Goal: Task Accomplishment & Management: Use online tool/utility

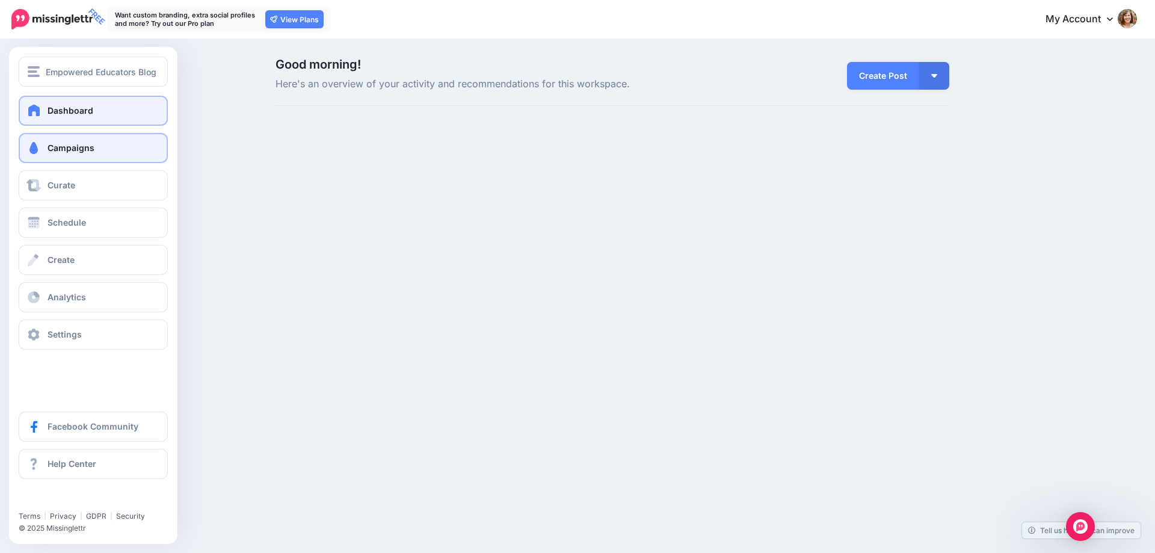
click at [46, 155] on link "Campaigns" at bounding box center [93, 148] width 149 height 30
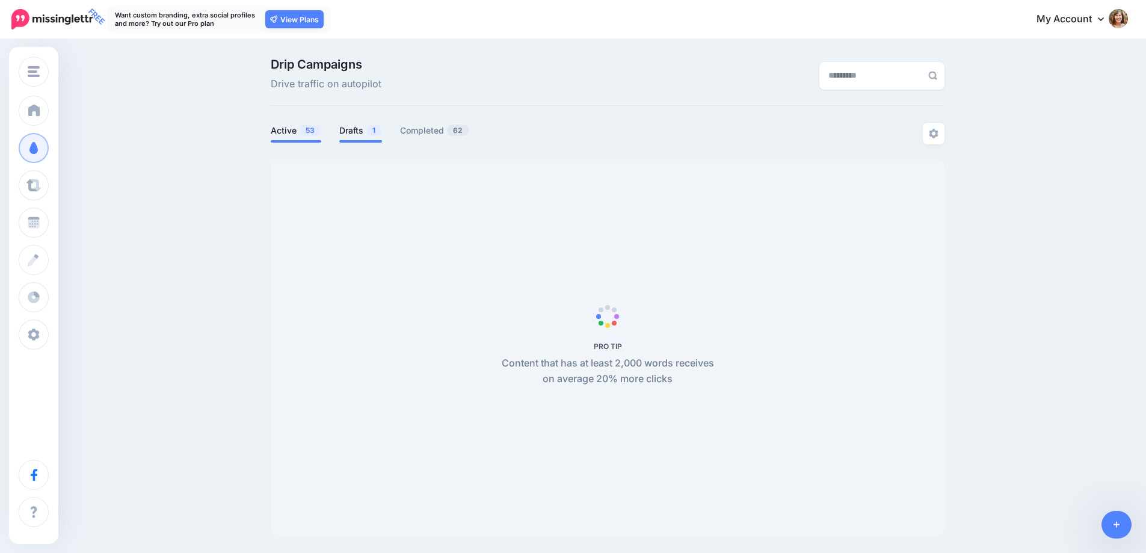
click at [357, 131] on link "Drafts 1" at bounding box center [360, 130] width 43 height 14
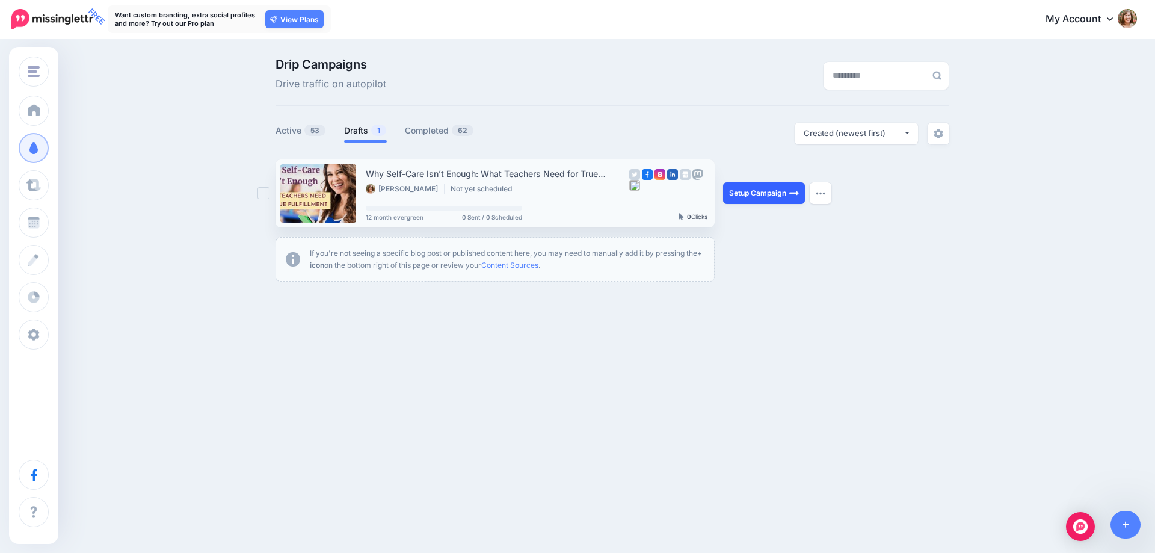
click at [757, 194] on link "Setup Campaign" at bounding box center [764, 193] width 82 height 22
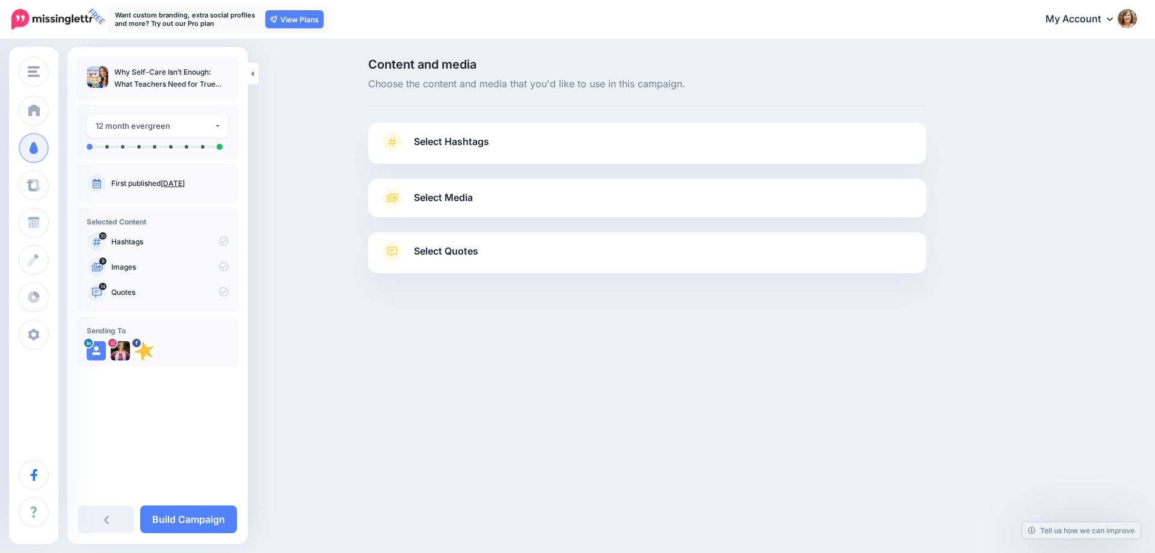
click at [475, 143] on span "Select Hashtags" at bounding box center [451, 142] width 75 height 16
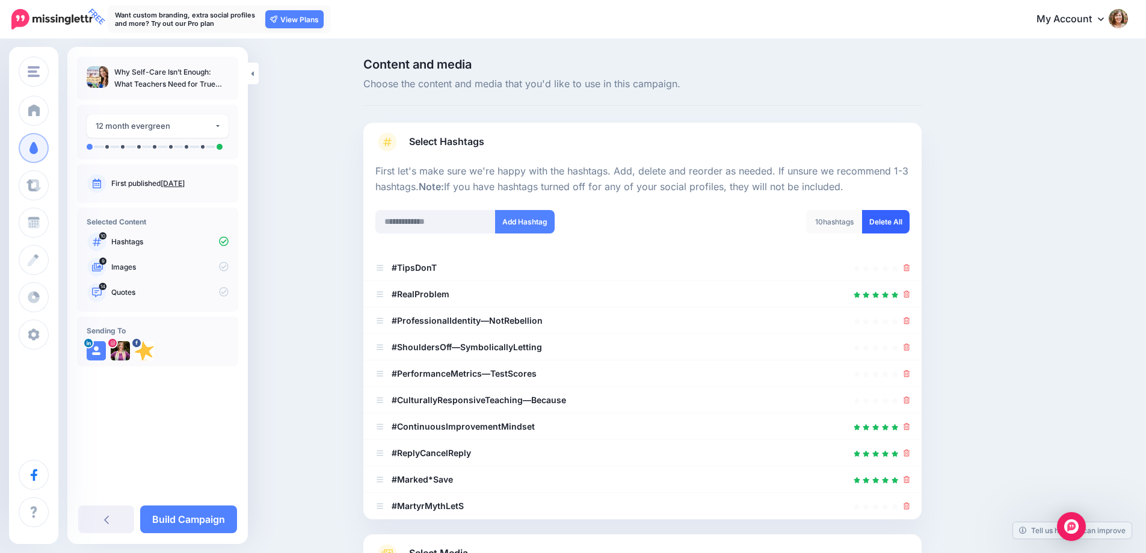
click at [898, 226] on link "Delete All" at bounding box center [886, 221] width 48 height 23
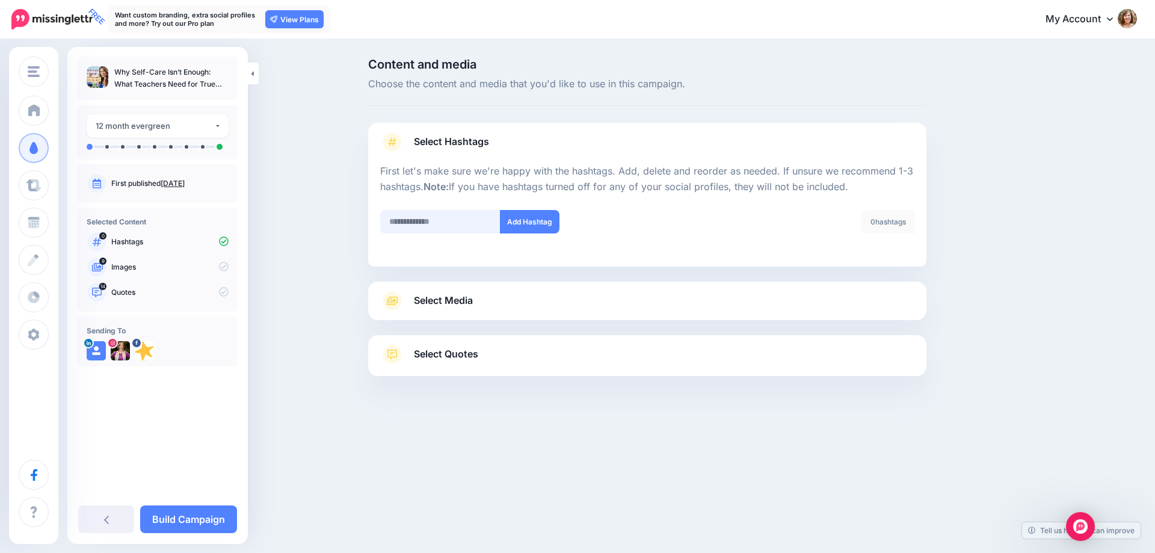
click at [470, 217] on input "text" at bounding box center [440, 221] width 120 height 23
type input "*********"
click at [470, 217] on input "text" at bounding box center [440, 221] width 120 height 23
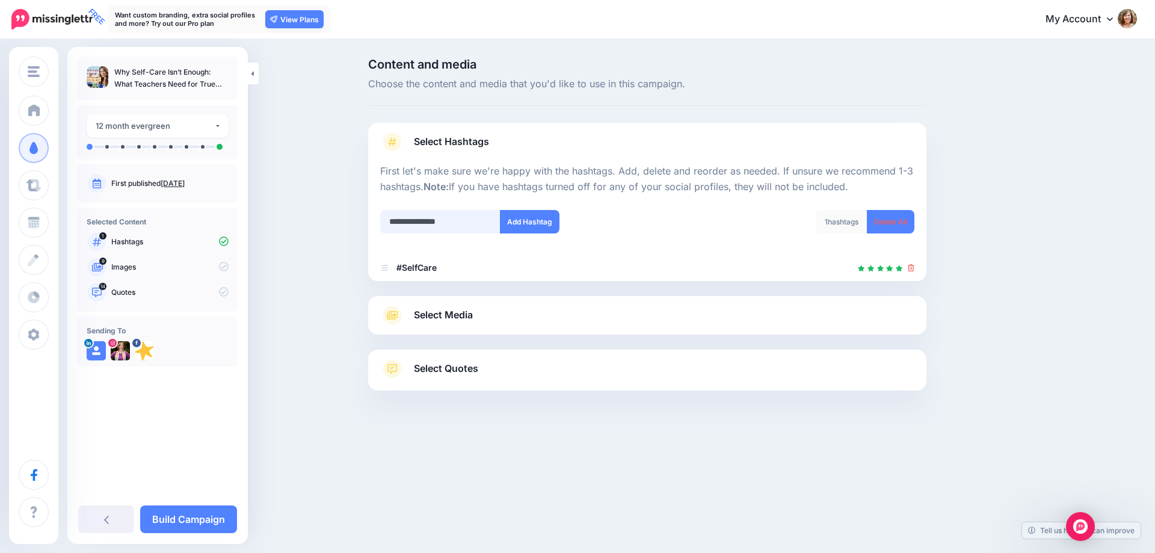
type input "**********"
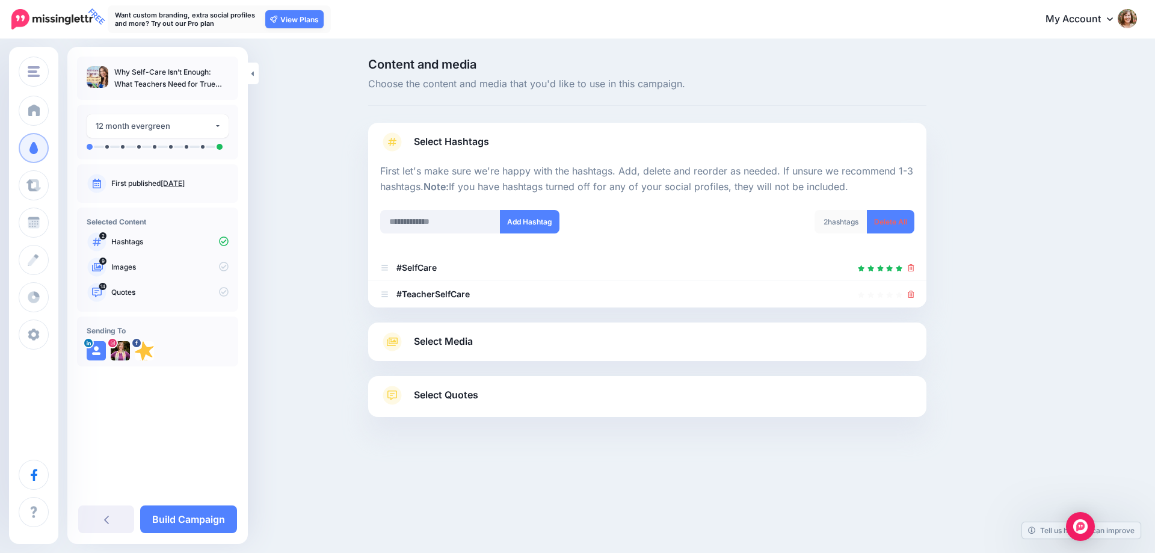
click at [472, 342] on span "Select Media" at bounding box center [443, 341] width 59 height 16
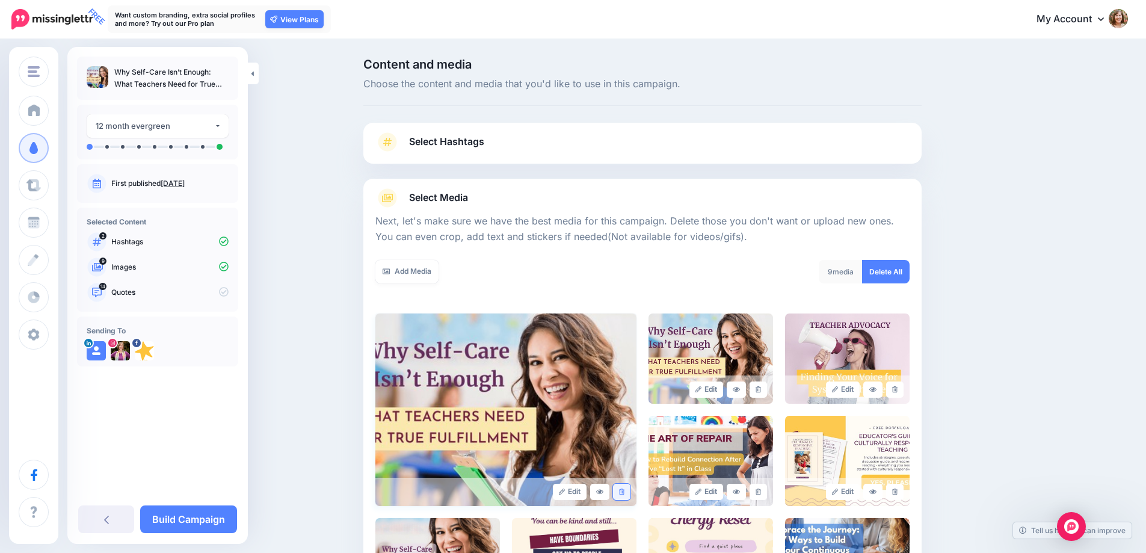
click at [621, 493] on link at bounding box center [621, 492] width 17 height 16
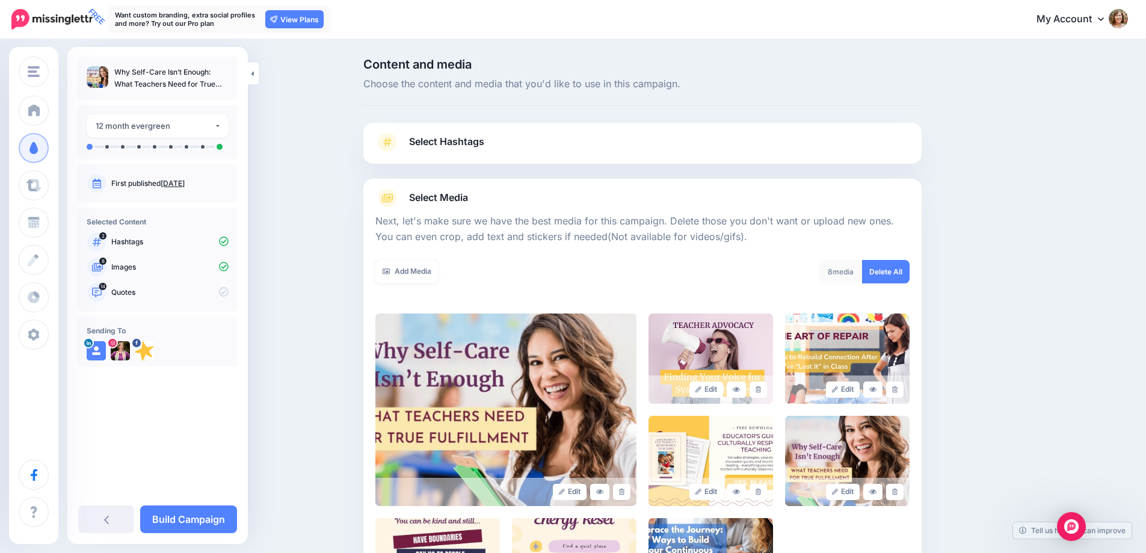
click at [621, 493] on link at bounding box center [621, 492] width 17 height 16
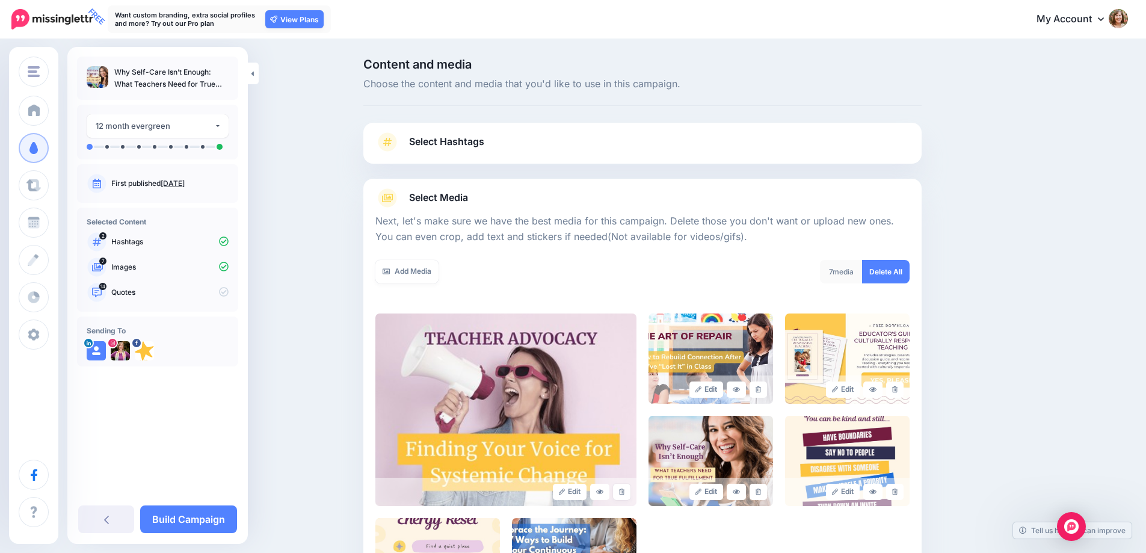
click at [621, 493] on link at bounding box center [621, 492] width 17 height 16
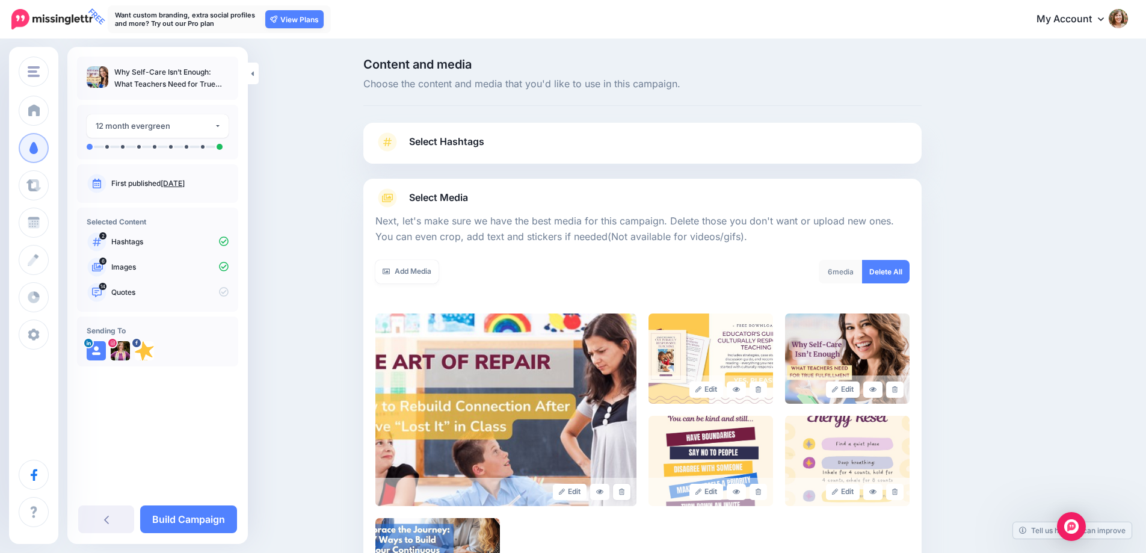
click at [621, 493] on link at bounding box center [621, 492] width 17 height 16
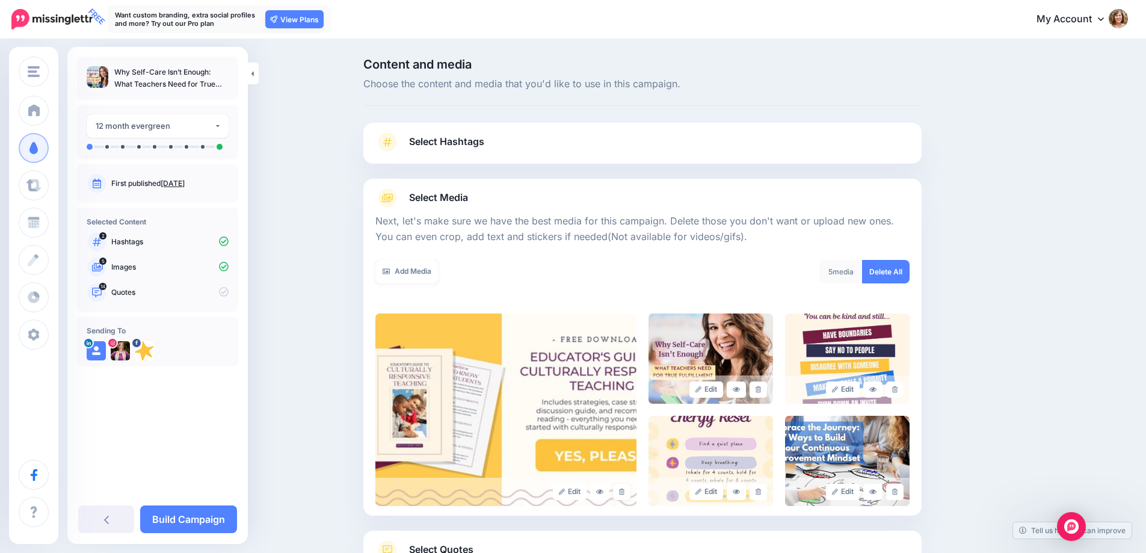
click at [621, 493] on link at bounding box center [621, 492] width 17 height 16
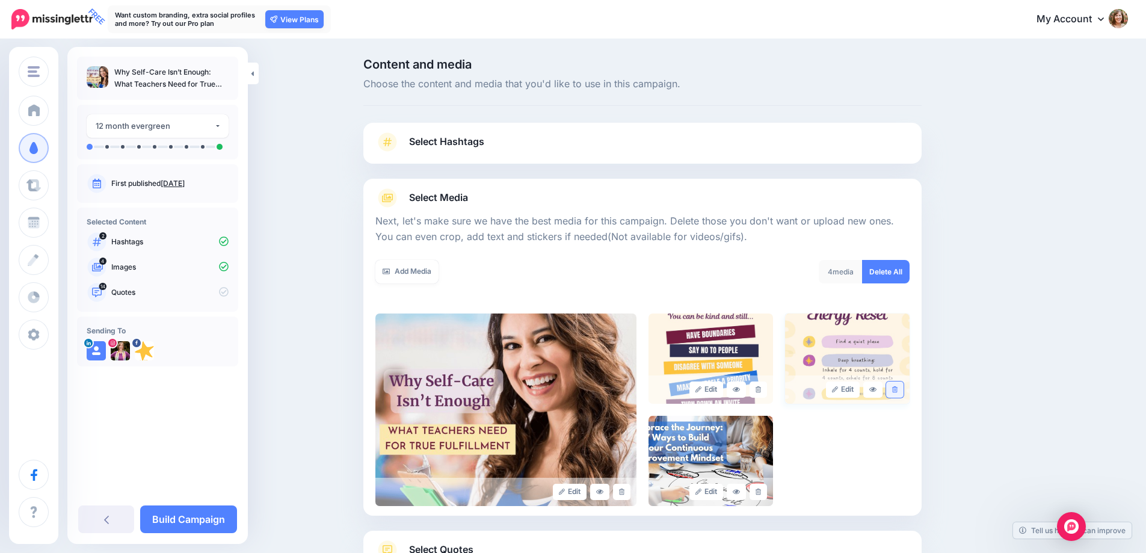
click at [903, 390] on link at bounding box center [894, 389] width 17 height 16
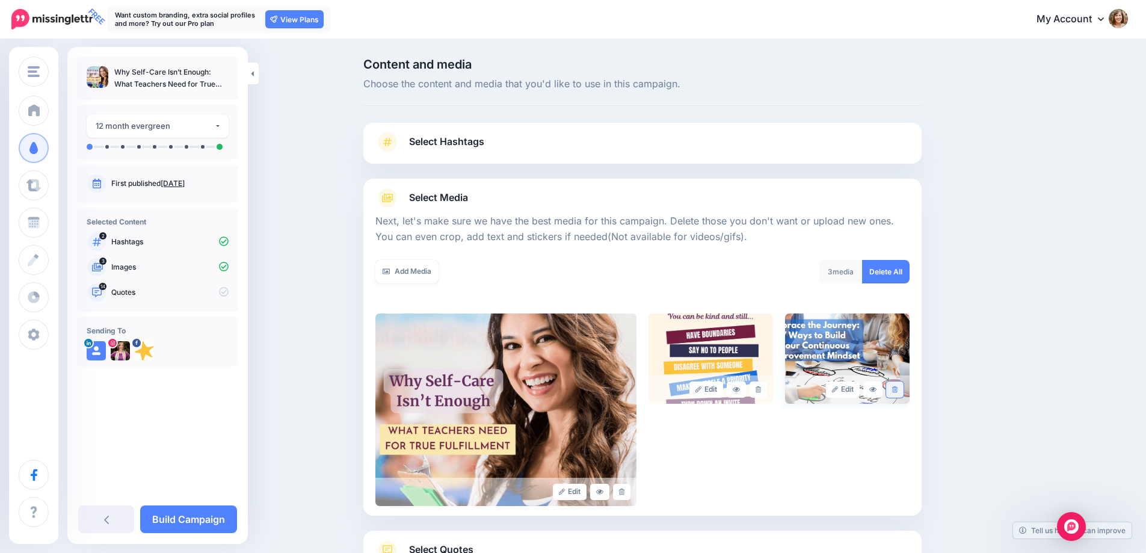
click at [896, 389] on link at bounding box center [894, 389] width 17 height 16
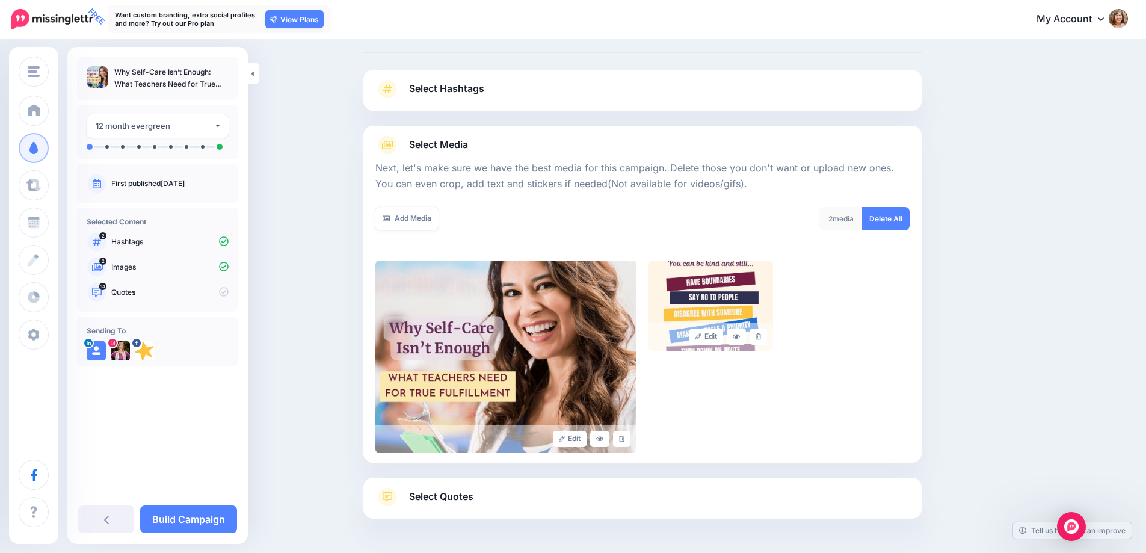
scroll to position [97, 0]
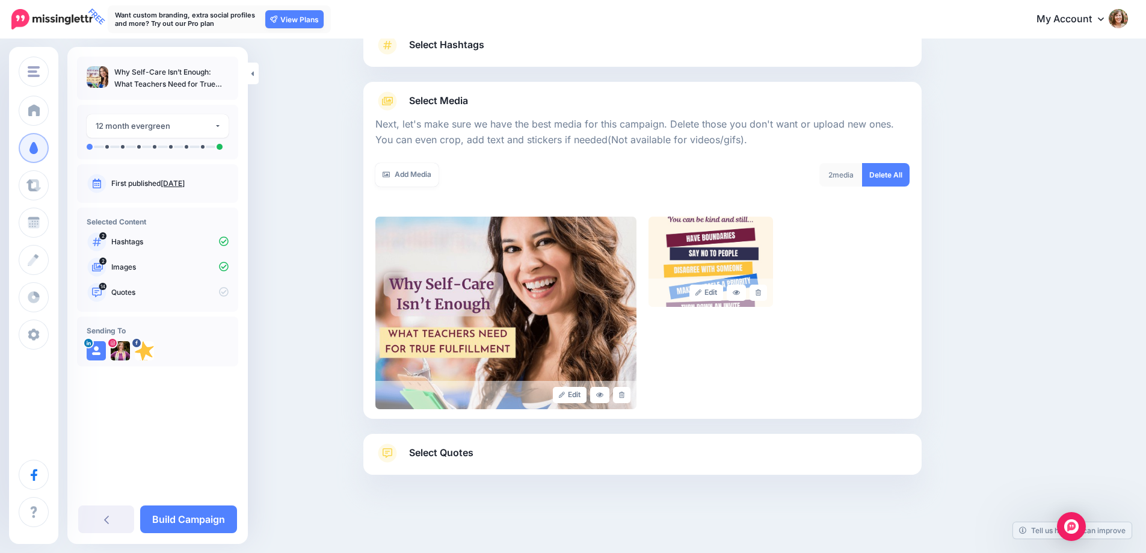
click at [454, 457] on span "Select Quotes" at bounding box center [441, 452] width 64 height 16
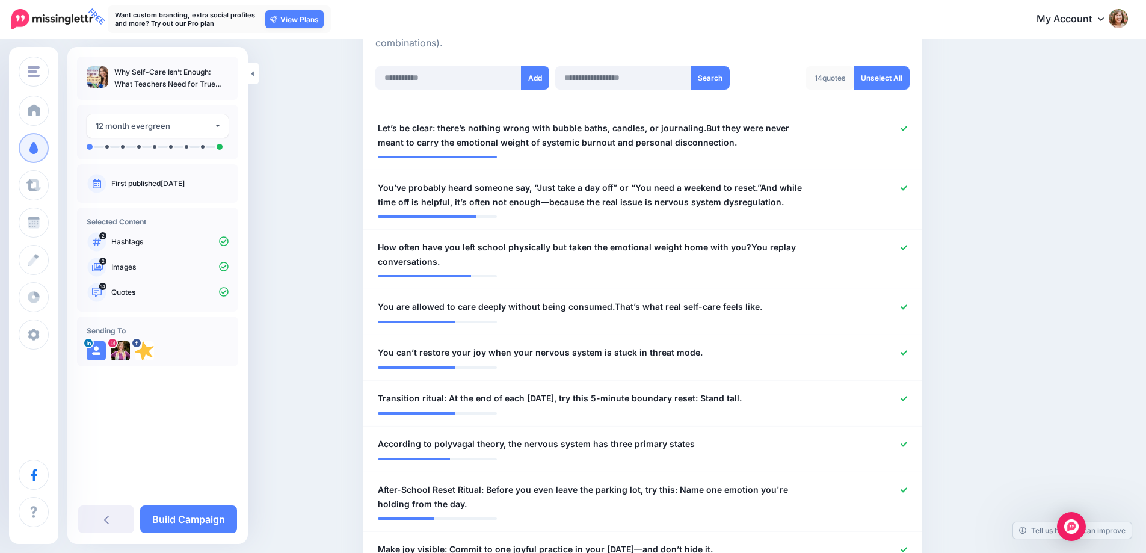
scroll to position [337, 0]
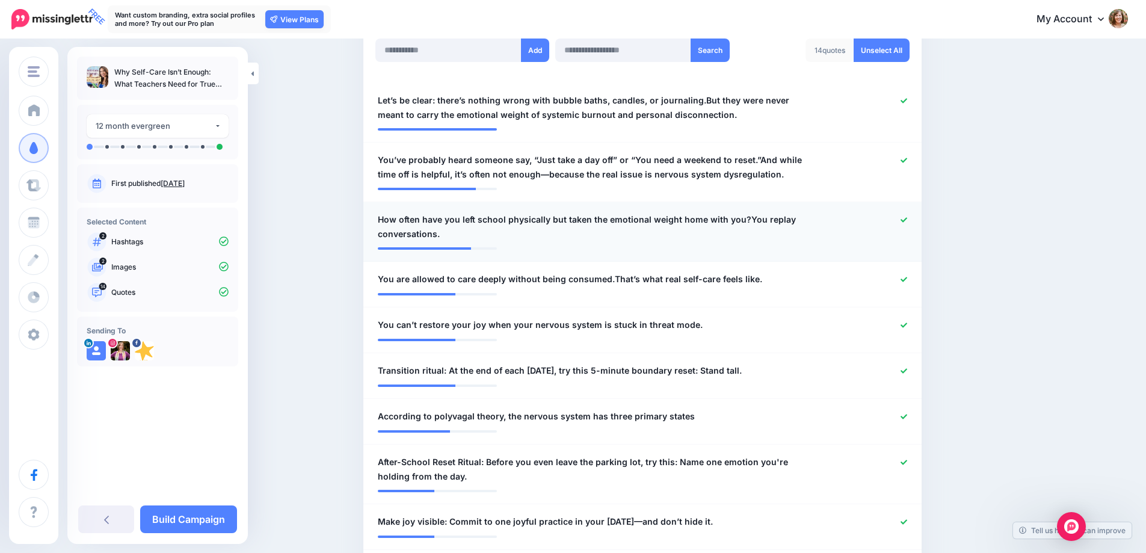
click at [907, 217] on icon at bounding box center [903, 220] width 7 height 7
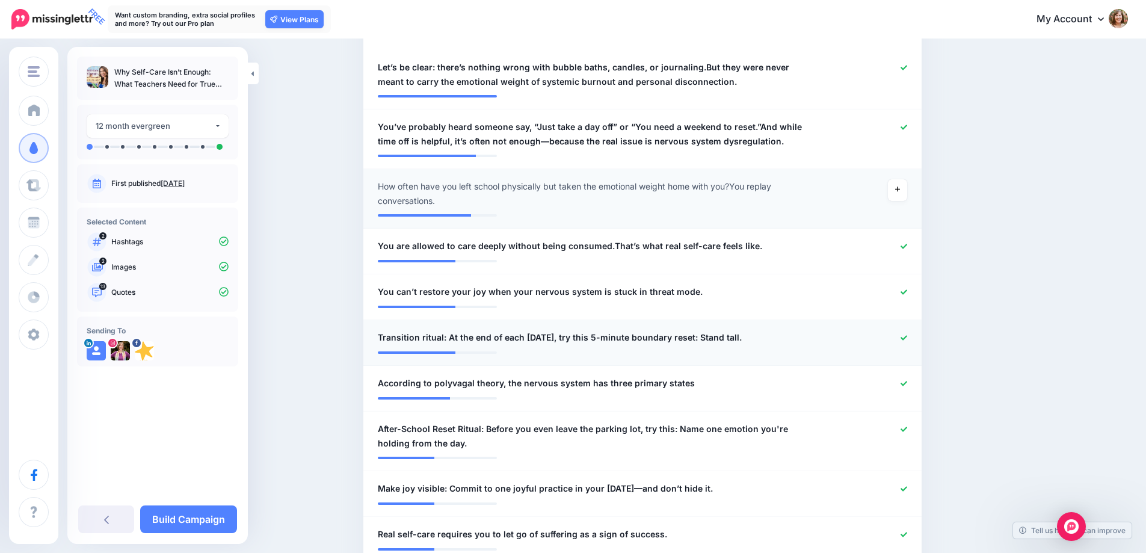
scroll to position [398, 0]
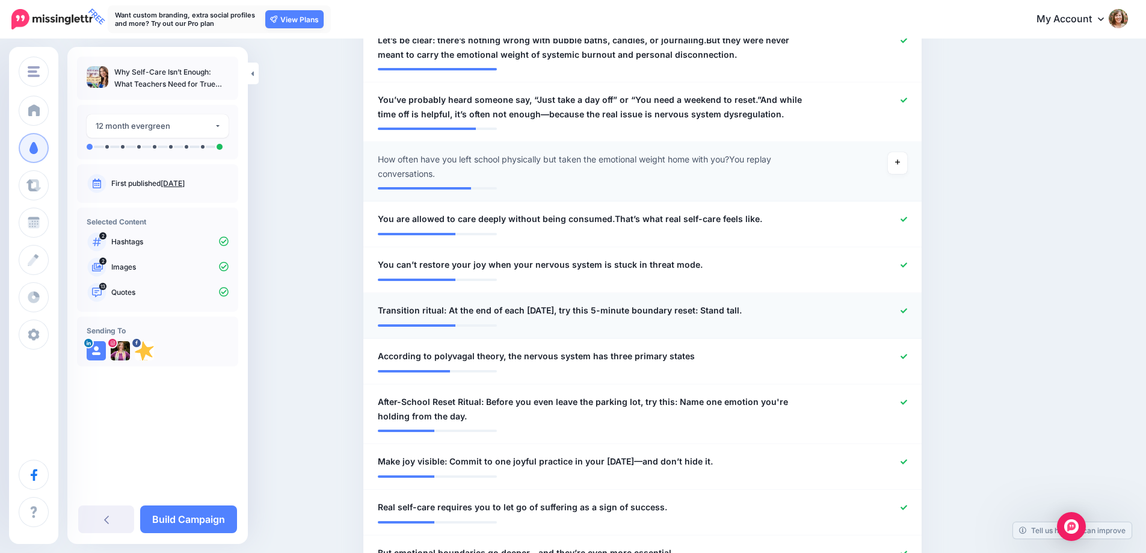
click at [907, 312] on icon at bounding box center [903, 310] width 7 height 7
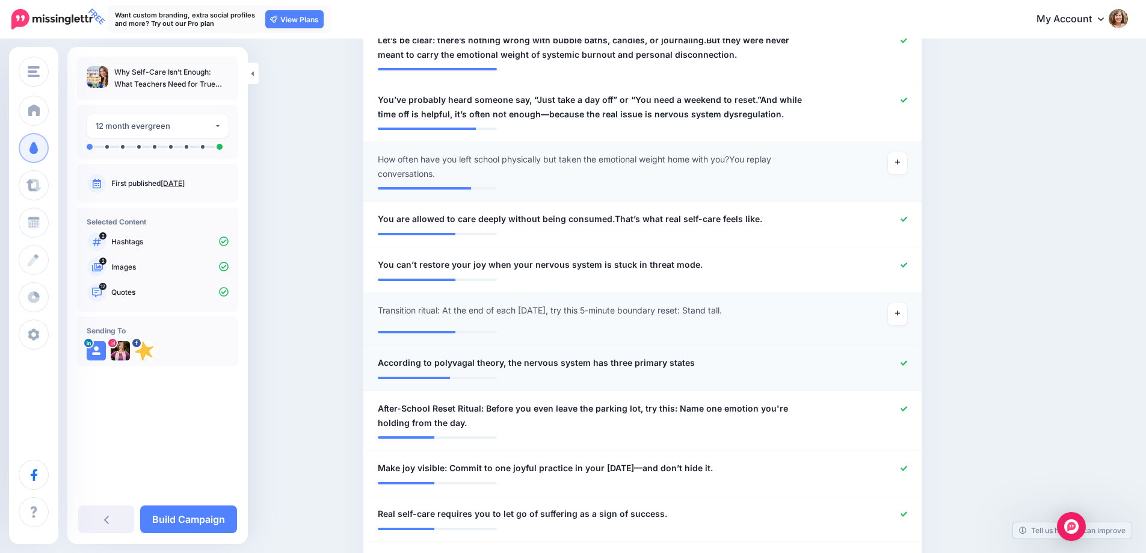
click at [907, 365] on icon at bounding box center [903, 363] width 7 height 7
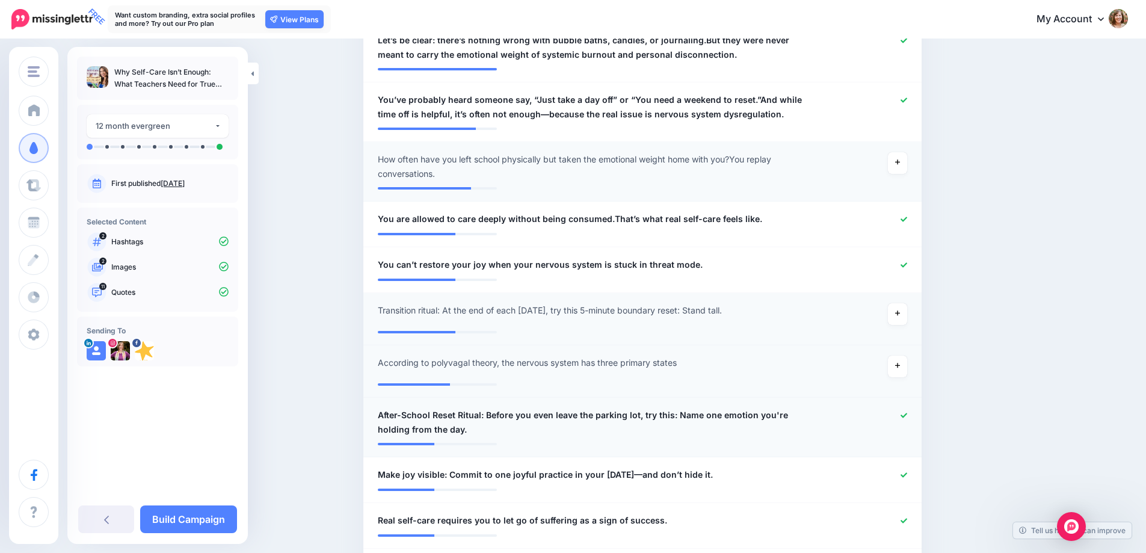
click at [907, 413] on icon at bounding box center [903, 415] width 7 height 7
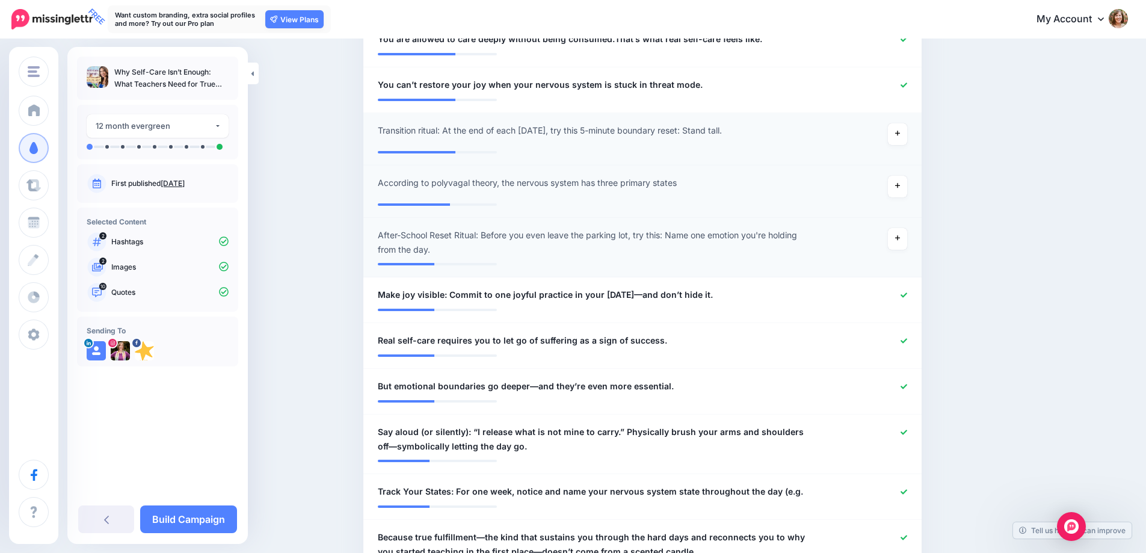
scroll to position [578, 0]
click at [907, 295] on icon at bounding box center [903, 294] width 7 height 7
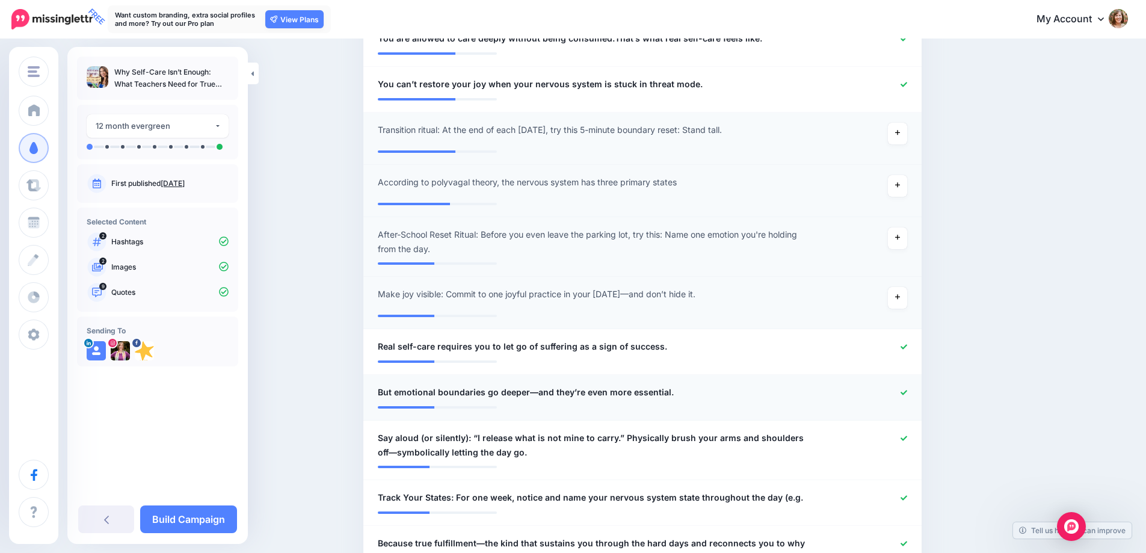
click at [907, 393] on icon at bounding box center [903, 392] width 7 height 7
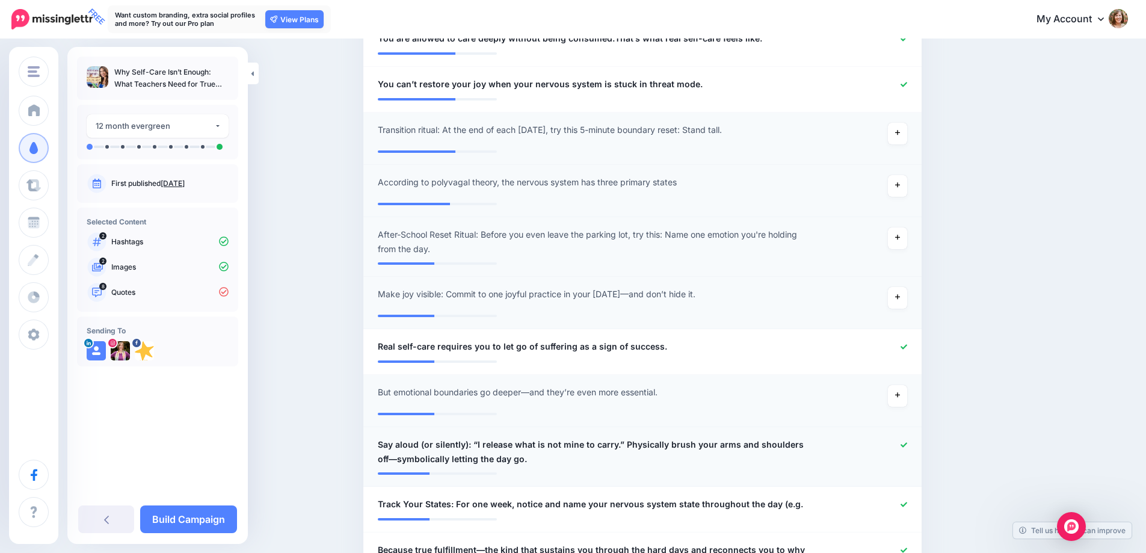
click at [907, 452] on div at bounding box center [870, 451] width 91 height 29
click at [907, 443] on icon at bounding box center [903, 444] width 7 height 7
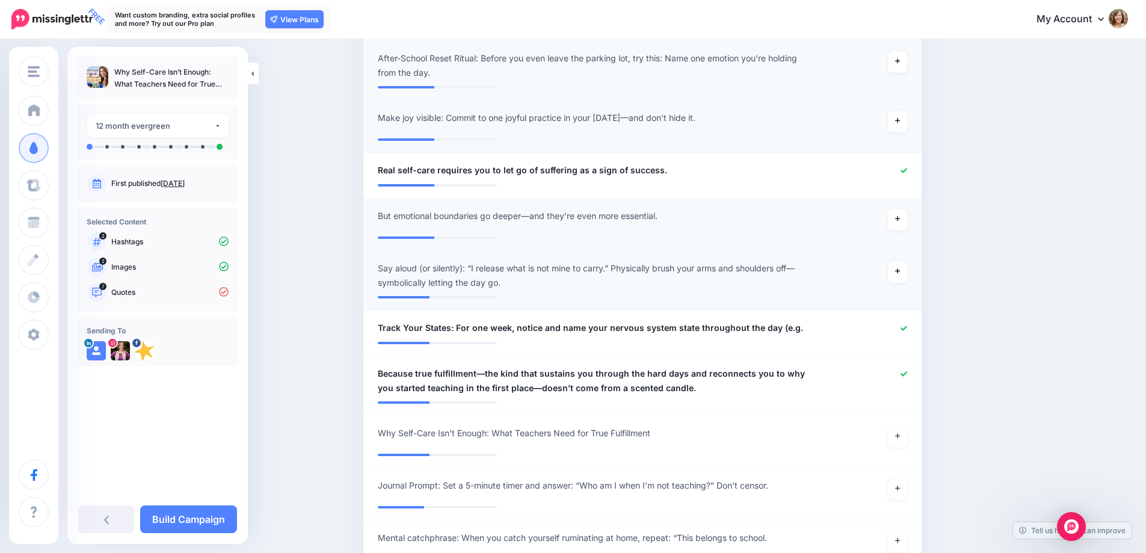
scroll to position [758, 0]
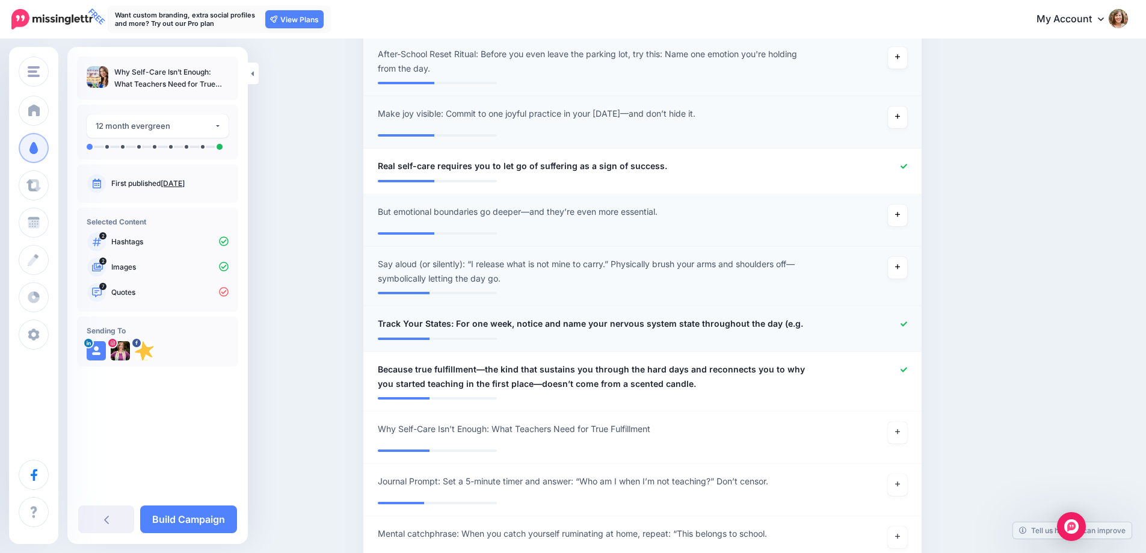
click at [912, 327] on div at bounding box center [870, 323] width 91 height 15
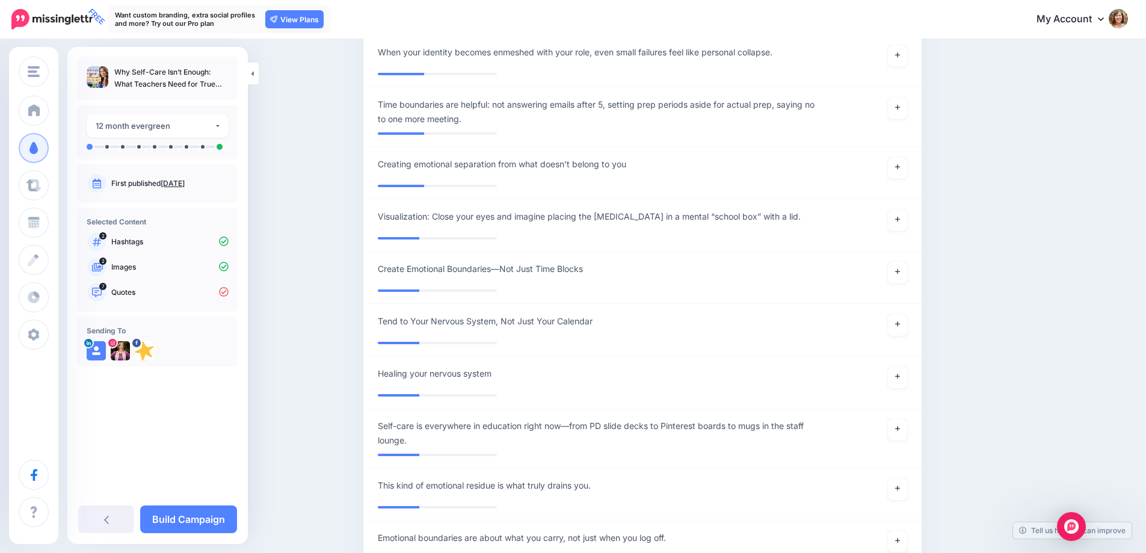
scroll to position [1300, 0]
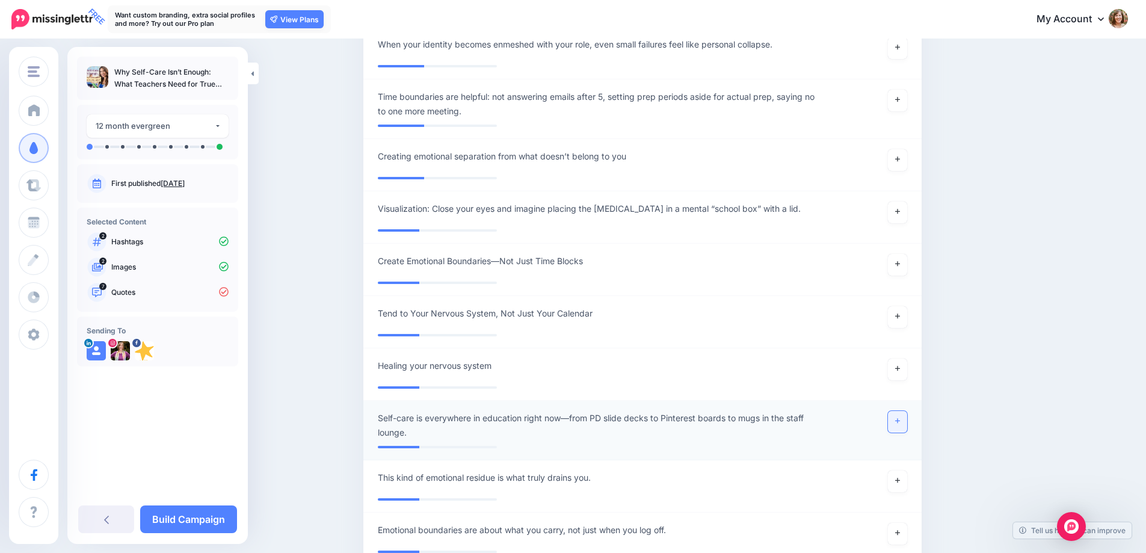
click at [900, 417] on icon at bounding box center [897, 420] width 5 height 7
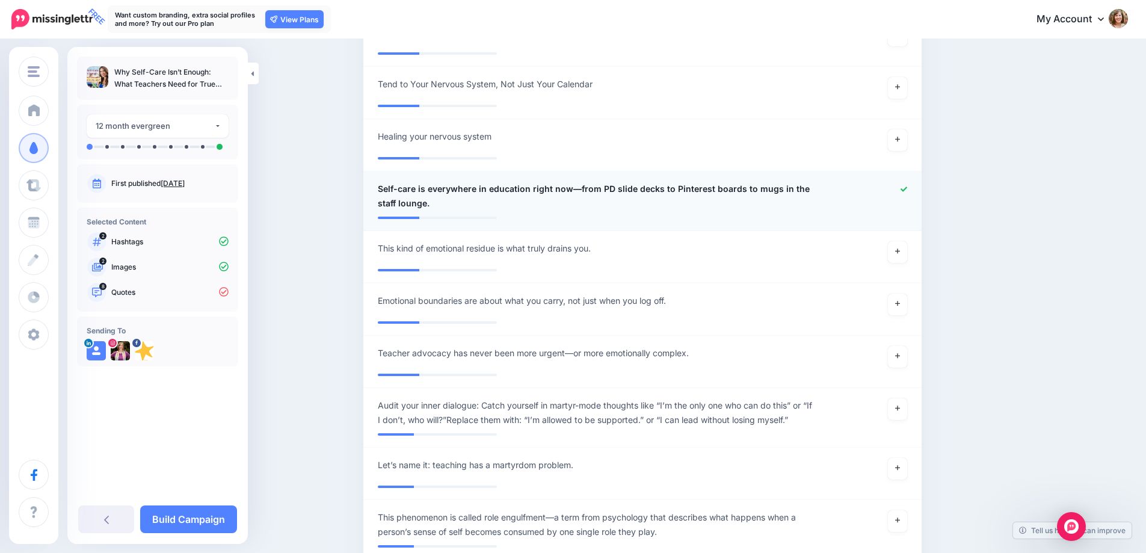
scroll to position [1540, 0]
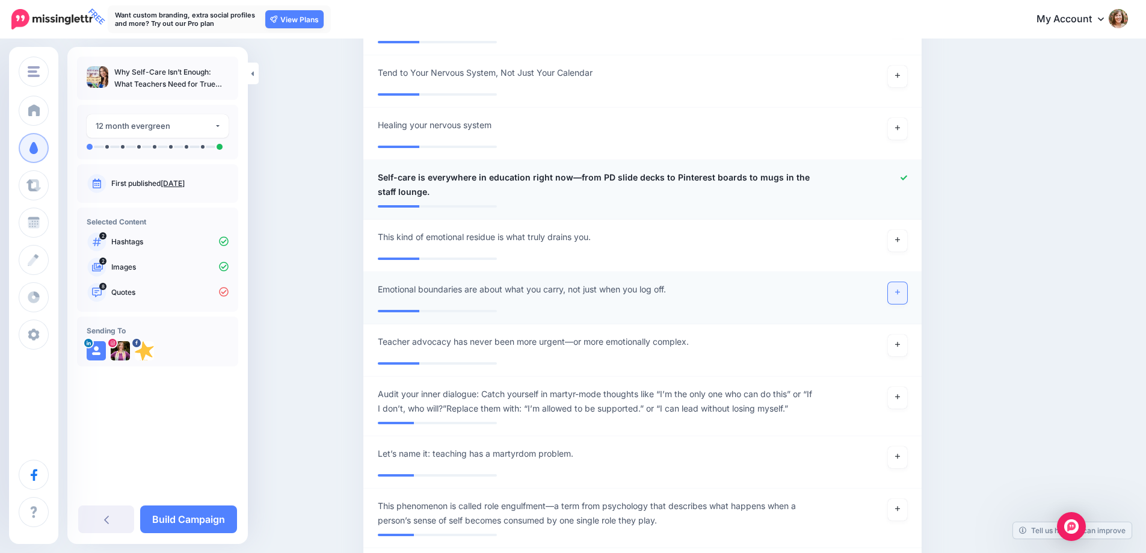
click at [907, 297] on link at bounding box center [897, 293] width 19 height 22
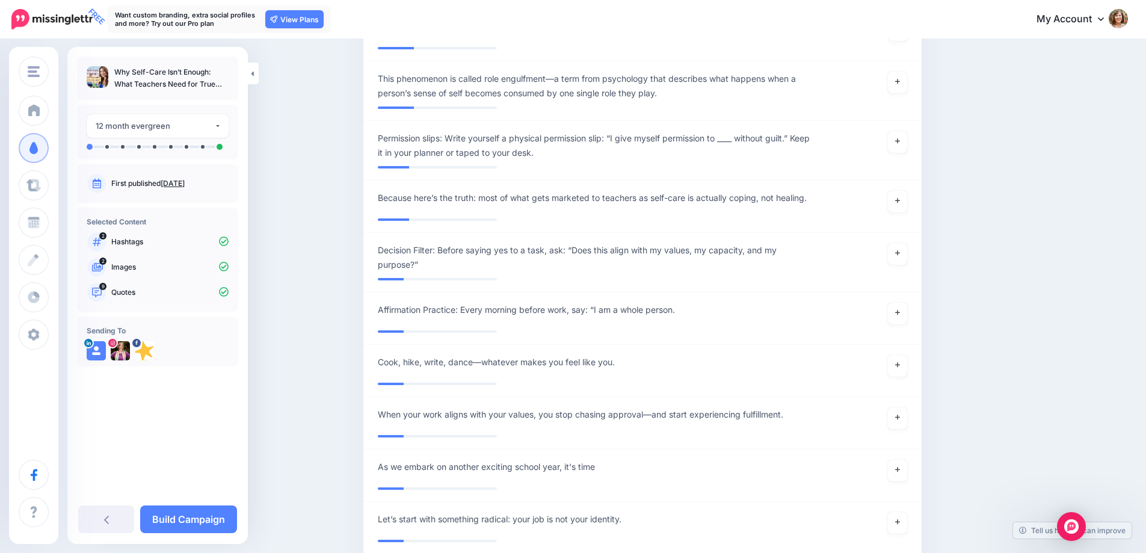
scroll to position [1961, 0]
click at [905, 421] on link at bounding box center [897, 418] width 19 height 22
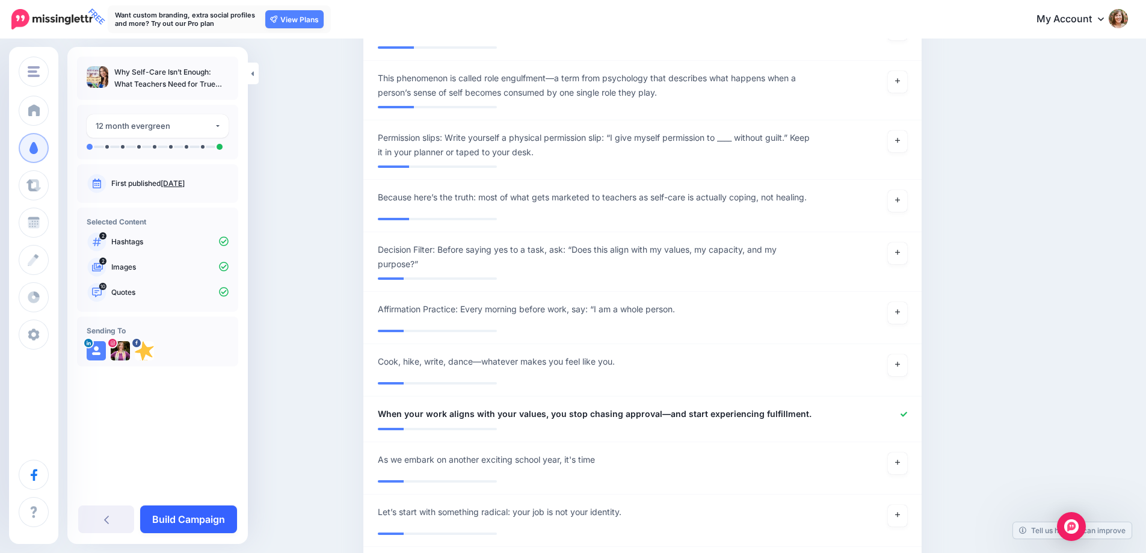
click at [203, 515] on link "Build Campaign" at bounding box center [188, 519] width 97 height 28
